Goal: Find specific page/section: Find specific page/section

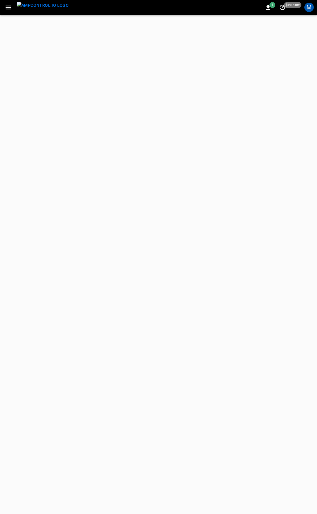
drag, startPoint x: 96, startPoint y: 167, endPoint x: 64, endPoint y: 39, distance: 131.8
click at [97, 15] on html "1 just now M Refresh now Update every 5 sec Update every 30 sec Off Electrada […" at bounding box center [158, 7] width 317 height 15
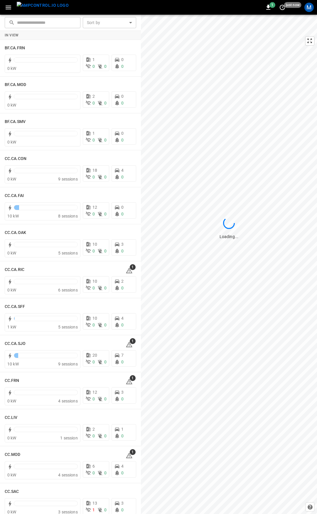
click at [10, 8] on icon "button" at bounding box center [8, 7] width 7 height 7
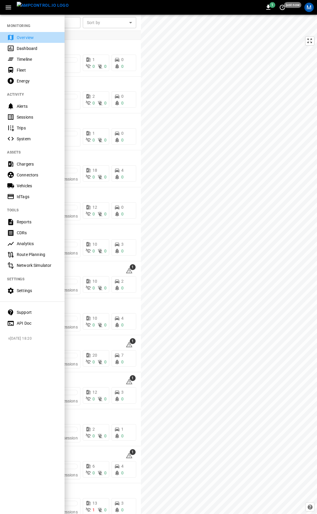
click at [24, 38] on div "Overview" at bounding box center [37, 38] width 41 height 6
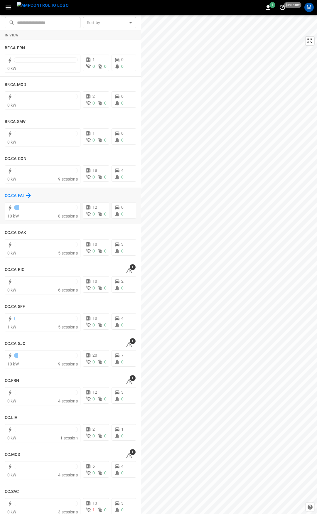
click at [11, 195] on h6 "CC.CA.FAI" at bounding box center [14, 195] width 19 height 6
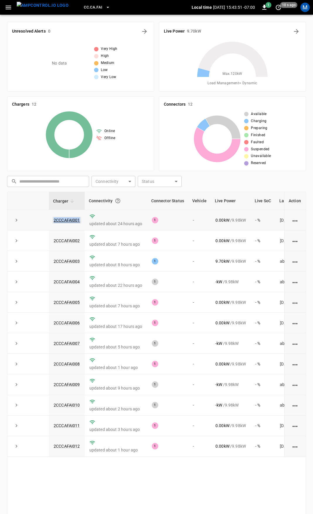
drag, startPoint x: 81, startPoint y: 221, endPoint x: 55, endPoint y: 221, distance: 26.1
click at [55, 221] on td "2CCCAFAI001" at bounding box center [67, 220] width 36 height 21
copy link "2CCCAFAI001"
